Goal: Transaction & Acquisition: Purchase product/service

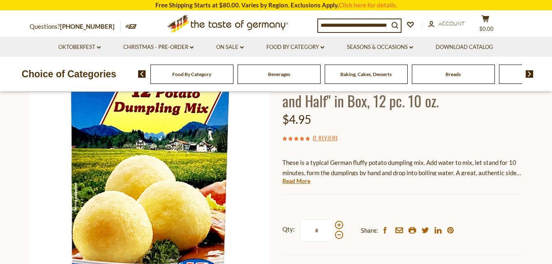
scroll to position [82, 0]
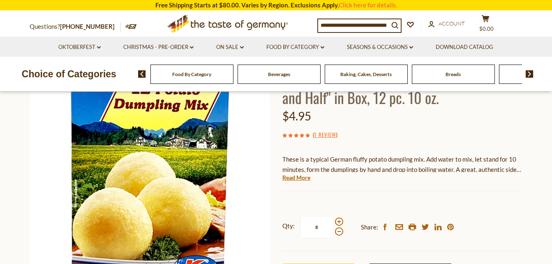
click at [211, 78] on div "Food By Category" at bounding box center [191, 74] width 83 height 19
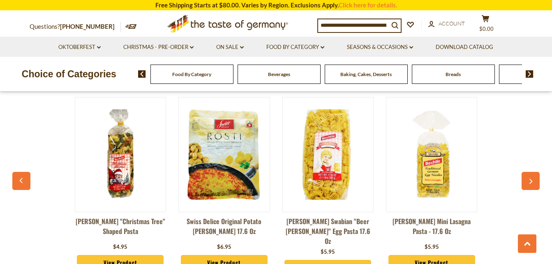
scroll to position [616, 0]
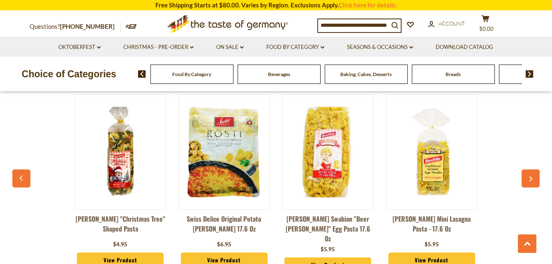
click at [534, 177] on button "button" at bounding box center [530, 178] width 18 height 18
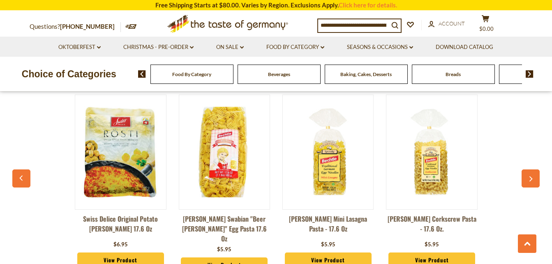
click at [534, 176] on button "button" at bounding box center [530, 178] width 18 height 18
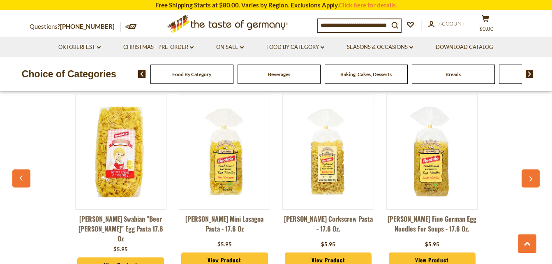
click at [534, 176] on button "button" at bounding box center [530, 178] width 18 height 18
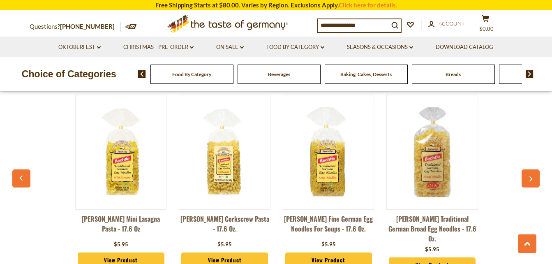
click at [534, 176] on button "button" at bounding box center [530, 178] width 18 height 18
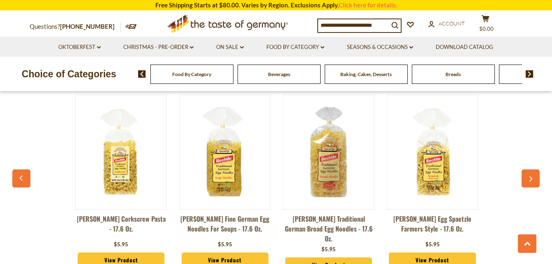
click at [534, 176] on button "button" at bounding box center [530, 178] width 18 height 18
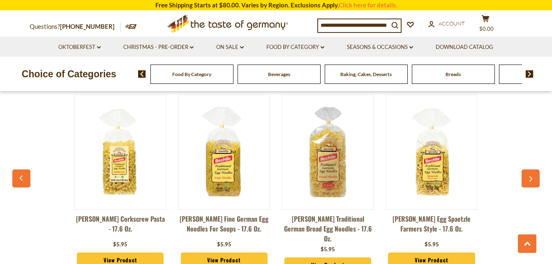
click at [534, 176] on button "button" at bounding box center [530, 178] width 18 height 18
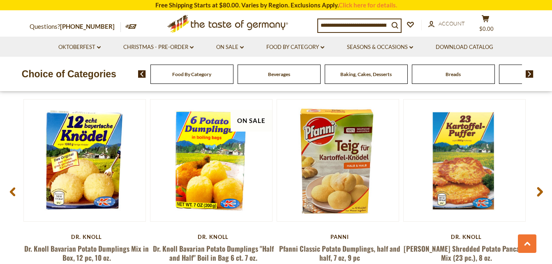
scroll to position [1110, 0]
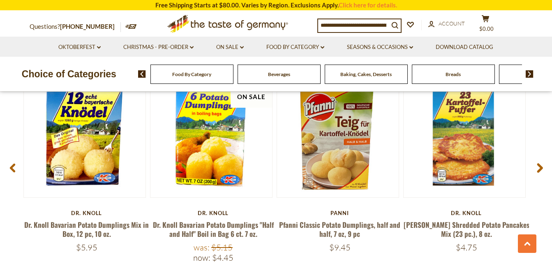
click at [543, 162] on span at bounding box center [539, 169] width 19 height 26
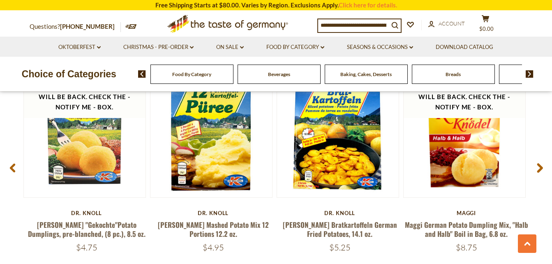
click at [539, 157] on span at bounding box center [539, 169] width 19 height 26
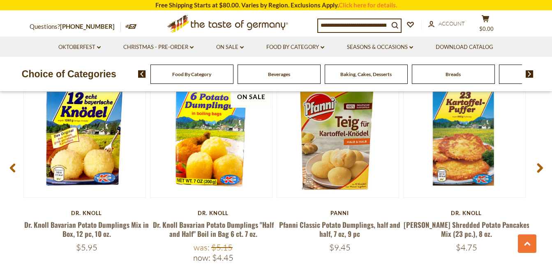
click at [538, 163] on icon at bounding box center [540, 168] width 6 height 10
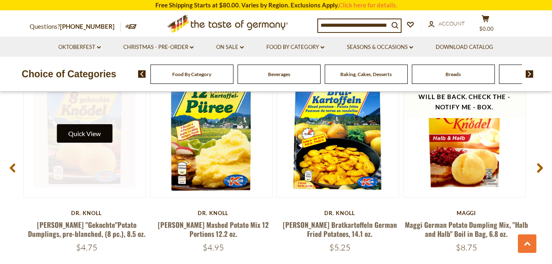
click at [84, 125] on button "Quick View" at bounding box center [84, 133] width 55 height 18
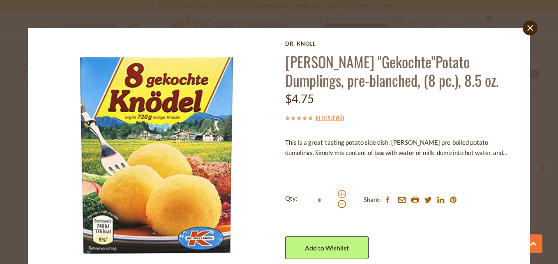
click at [341, 194] on span at bounding box center [342, 194] width 8 height 8
click at [337, 194] on input "*" at bounding box center [320, 200] width 34 height 23
click at [341, 194] on span at bounding box center [342, 194] width 8 height 8
click at [337, 194] on input "*" at bounding box center [320, 200] width 34 height 23
click at [341, 194] on span at bounding box center [342, 194] width 8 height 8
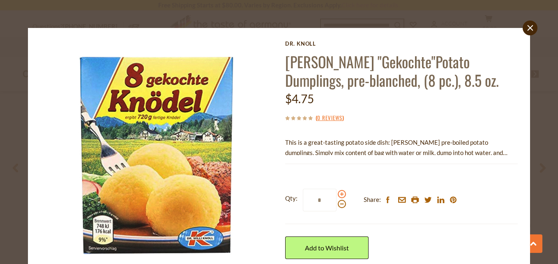
click at [337, 194] on input "*" at bounding box center [320, 200] width 34 height 23
click at [341, 194] on span at bounding box center [342, 194] width 8 height 8
click at [337, 194] on input "*" at bounding box center [320, 200] width 34 height 23
click at [341, 194] on span at bounding box center [342, 194] width 8 height 8
click at [337, 194] on input "*" at bounding box center [320, 200] width 34 height 23
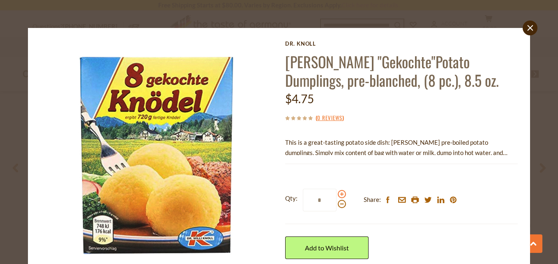
type input "*"
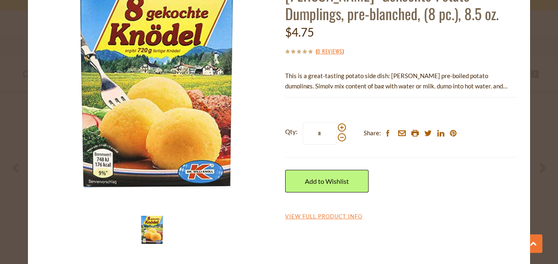
scroll to position [68, 0]
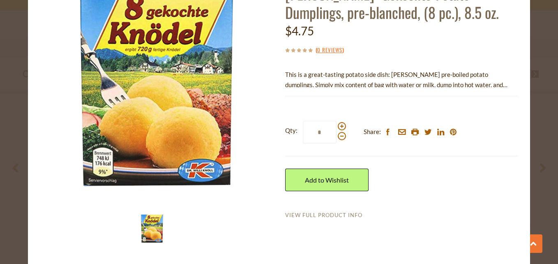
click at [344, 214] on link "View Full Product Info" at bounding box center [323, 215] width 77 height 7
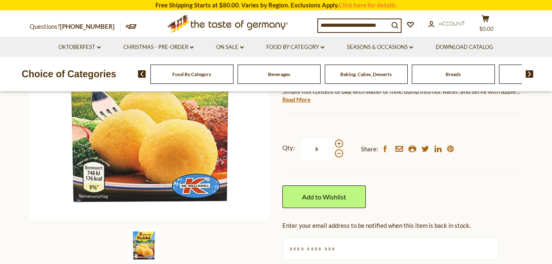
scroll to position [123, 0]
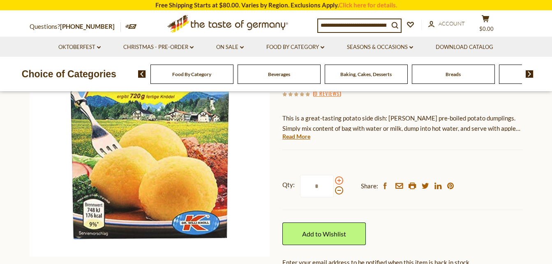
click at [338, 177] on span at bounding box center [339, 180] width 8 height 8
click at [334, 177] on input "*" at bounding box center [317, 186] width 34 height 23
click at [338, 177] on span at bounding box center [339, 180] width 8 height 8
click at [334, 177] on input "*" at bounding box center [317, 186] width 34 height 23
click at [338, 177] on span at bounding box center [339, 180] width 8 height 8
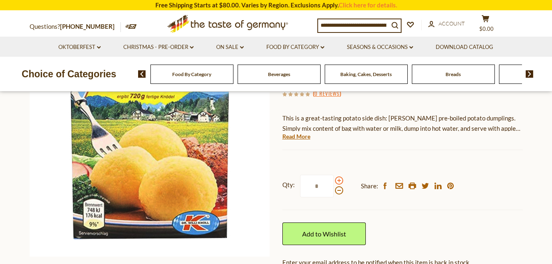
click at [334, 177] on input "*" at bounding box center [317, 186] width 34 height 23
click at [338, 177] on span at bounding box center [339, 180] width 8 height 8
click at [334, 177] on input "*" at bounding box center [317, 186] width 34 height 23
click at [339, 191] on span at bounding box center [339, 190] width 8 height 8
click at [334, 191] on input "*" at bounding box center [317, 186] width 34 height 23
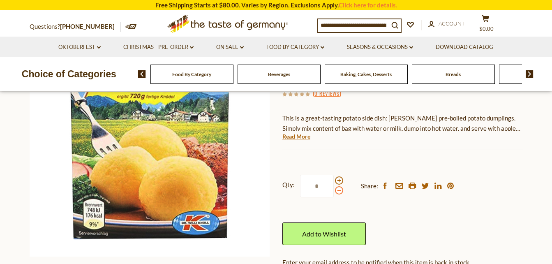
click at [339, 191] on span at bounding box center [339, 190] width 8 height 8
click at [334, 191] on input "*" at bounding box center [317, 186] width 34 height 23
click at [339, 191] on span at bounding box center [339, 190] width 8 height 8
click at [334, 191] on input "*" at bounding box center [317, 186] width 34 height 23
click at [337, 178] on span at bounding box center [339, 180] width 8 height 8
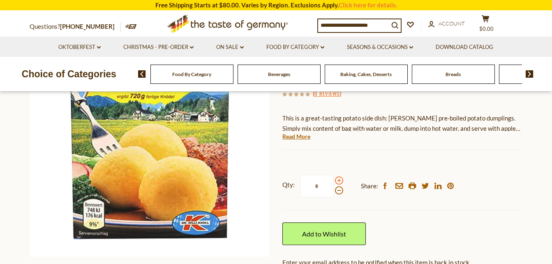
click at [334, 178] on input "*" at bounding box center [317, 186] width 34 height 23
click at [337, 178] on span at bounding box center [339, 180] width 8 height 8
click at [334, 178] on input "*" at bounding box center [317, 186] width 34 height 23
type input "*"
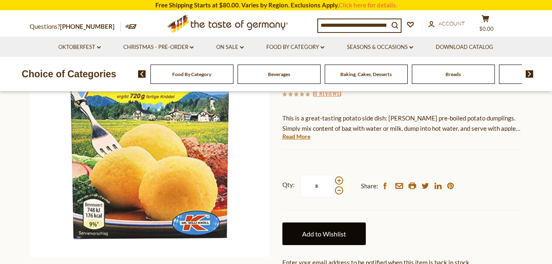
click at [337, 230] on link "Add to Wishlist" at bounding box center [323, 233] width 83 height 23
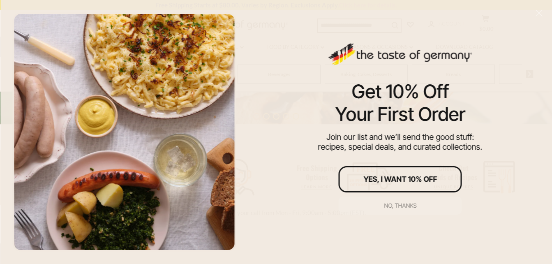
scroll to position [205, 0]
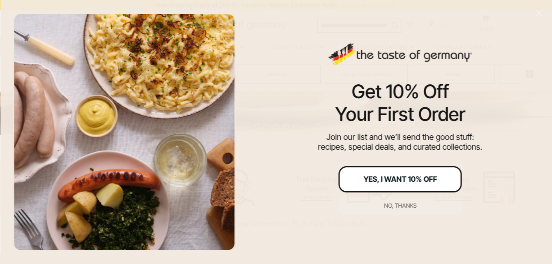
click at [385, 176] on div "Yes, I Want 10% Off" at bounding box center [400, 178] width 74 height 7
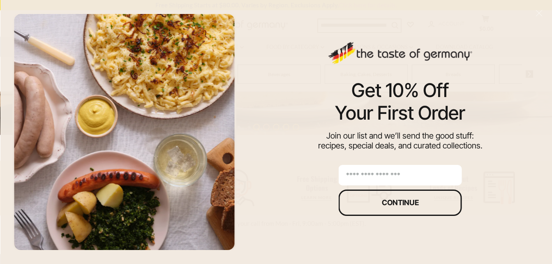
click at [382, 176] on input "email" at bounding box center [400, 175] width 123 height 21
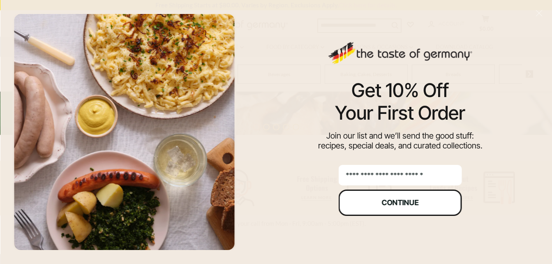
type input "**********"
click at [398, 199] on div "Continue" at bounding box center [400, 202] width 37 height 7
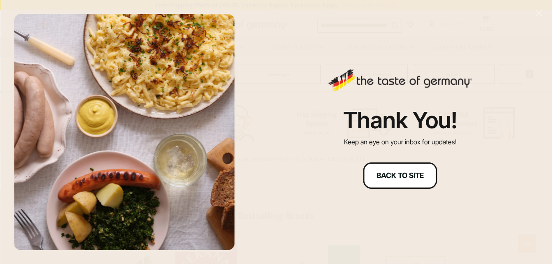
scroll to position [288, 0]
click at [399, 172] on div "Back to site" at bounding box center [399, 175] width 47 height 7
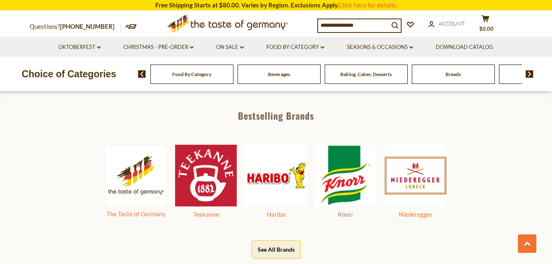
scroll to position [384, 0]
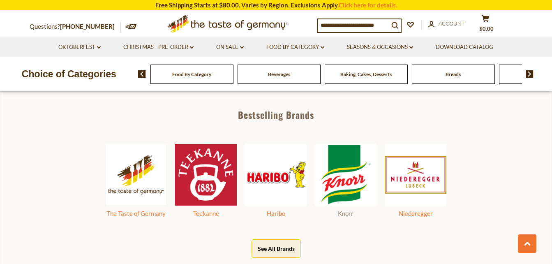
click at [348, 188] on img at bounding box center [346, 175] width 62 height 62
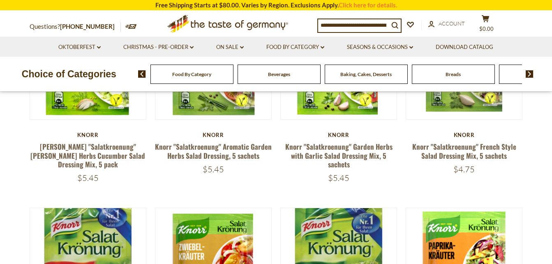
scroll to position [41, 0]
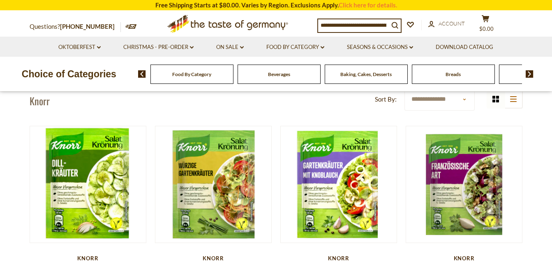
click at [355, 25] on input at bounding box center [353, 25] width 71 height 12
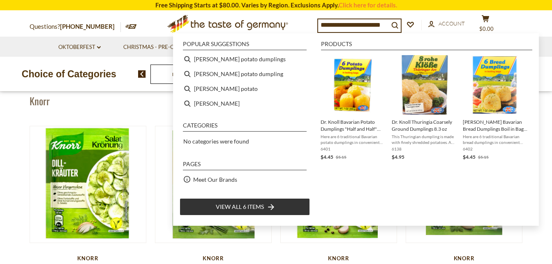
type input "**********"
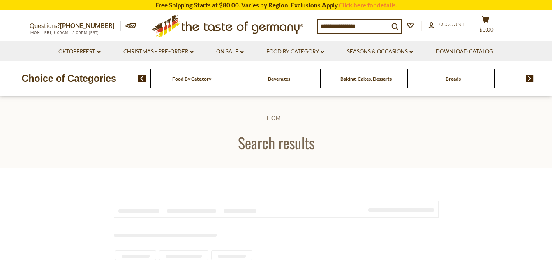
type input "**********"
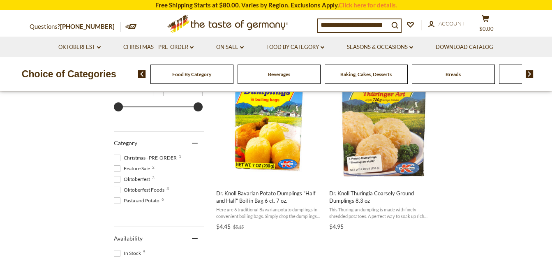
scroll to position [205, 0]
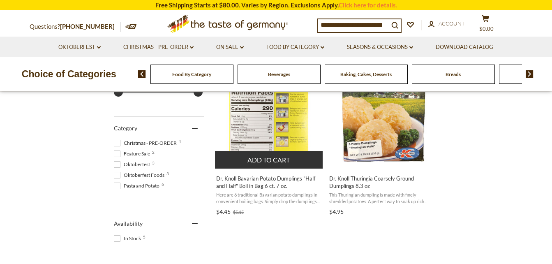
click at [270, 156] on button "Add to cart" at bounding box center [269, 160] width 108 height 18
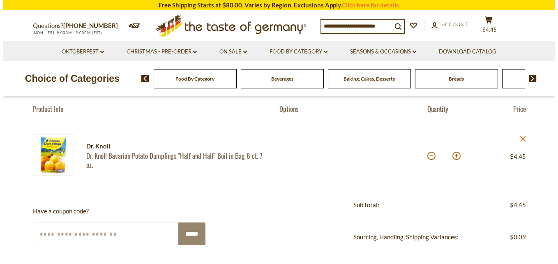
scroll to position [82, 0]
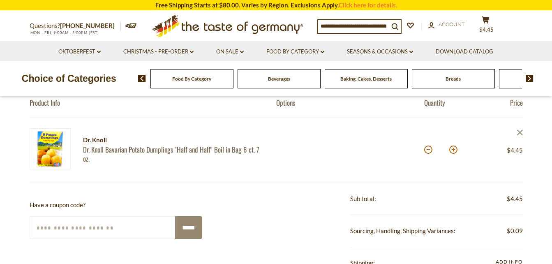
click at [518, 133] on icon "close" at bounding box center [520, 132] width 6 height 6
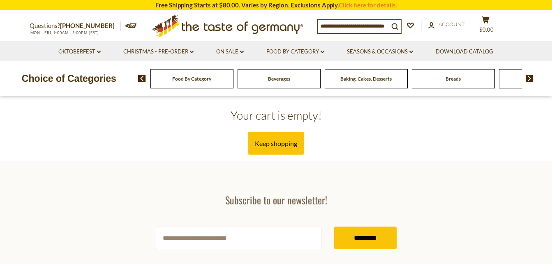
click at [341, 26] on input at bounding box center [353, 26] width 71 height 12
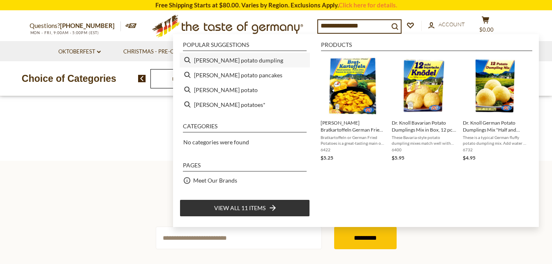
click at [241, 57] on li "[PERSON_NAME] potato dumpling" at bounding box center [245, 60] width 130 height 15
type input "**********"
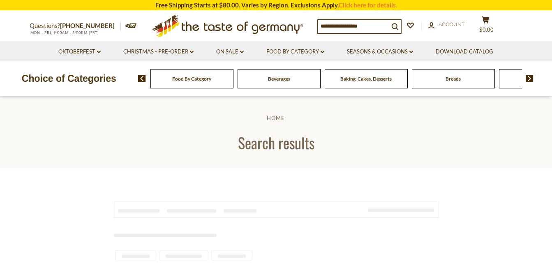
type input "**********"
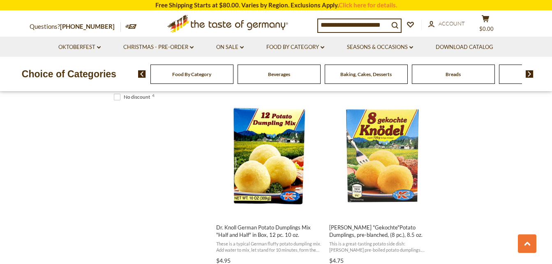
scroll to position [534, 0]
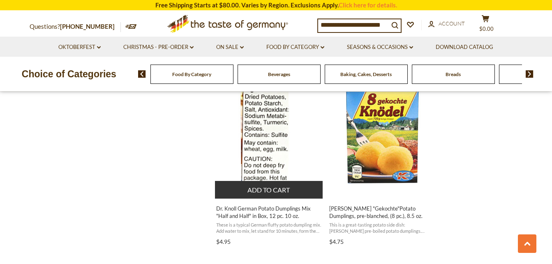
click at [245, 185] on button "Add to cart" at bounding box center [269, 190] width 108 height 18
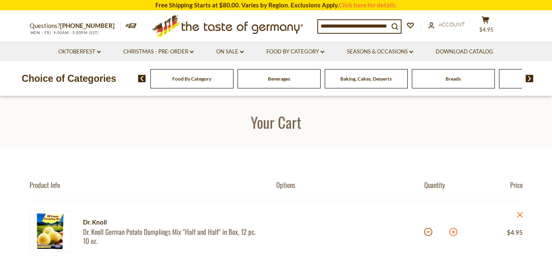
click at [452, 233] on button at bounding box center [453, 232] width 8 height 8
type input "*"
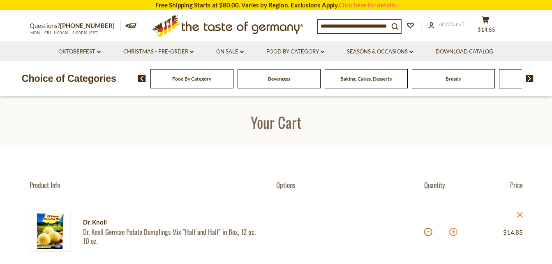
click at [454, 231] on button at bounding box center [453, 232] width 8 height 8
type input "*"
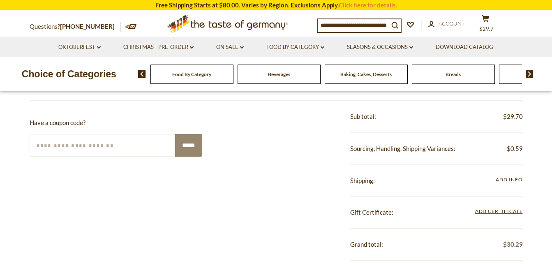
scroll to position [205, 0]
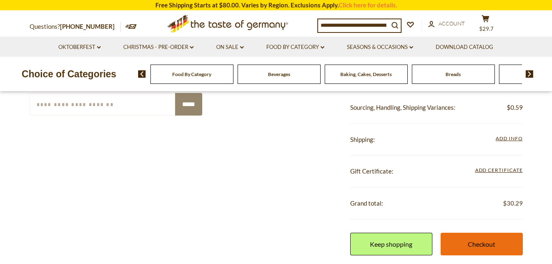
click at [484, 243] on link "Checkout" at bounding box center [482, 244] width 82 height 23
